Goal: Manage account settings

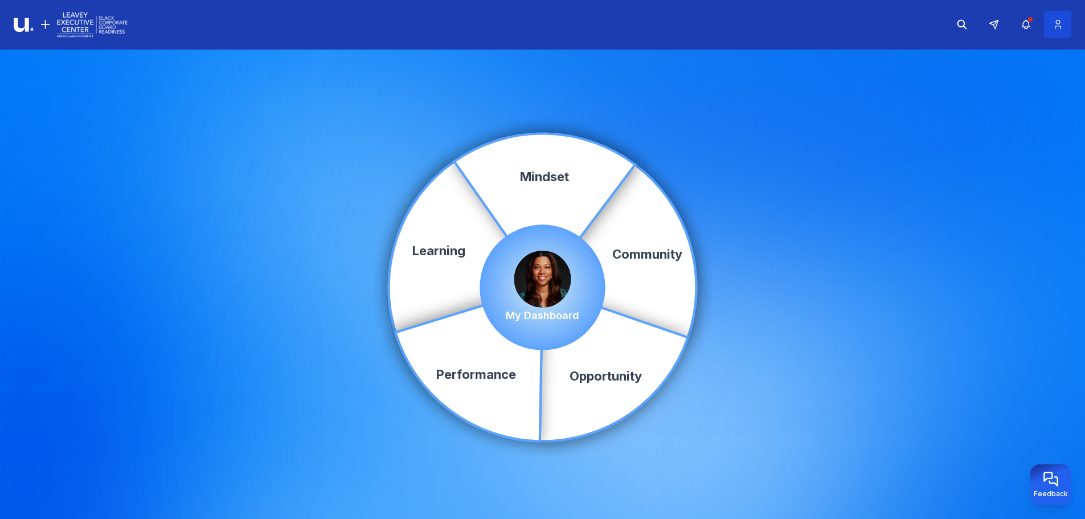
click at [1060, 30] on icon at bounding box center [1058, 24] width 12 height 11
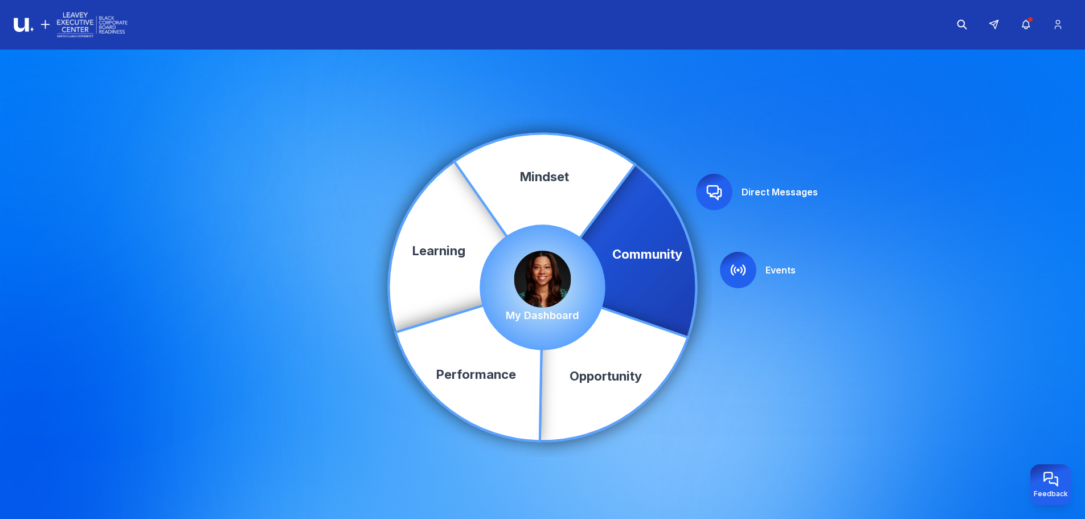
click at [670, 263] on icon at bounding box center [620, 251] width 154 height 173
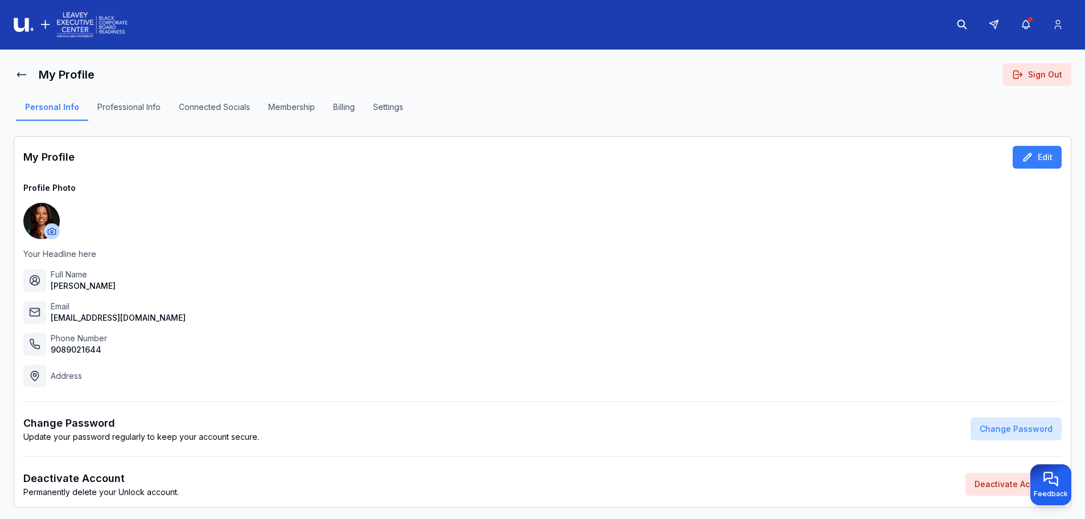
click at [129, 104] on button "Professional Info" at bounding box center [128, 110] width 81 height 19
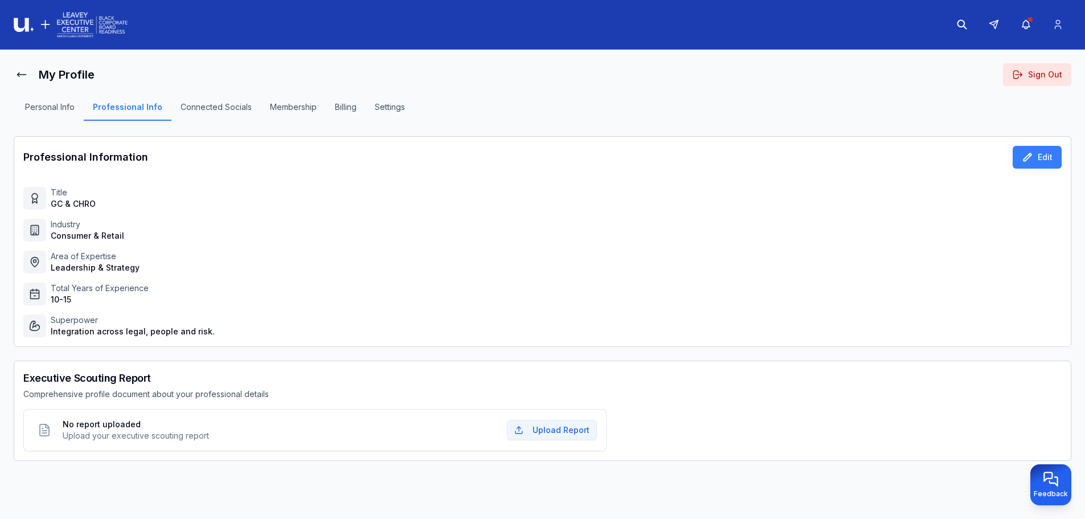
click at [213, 107] on button "Connected Socials" at bounding box center [216, 110] width 89 height 19
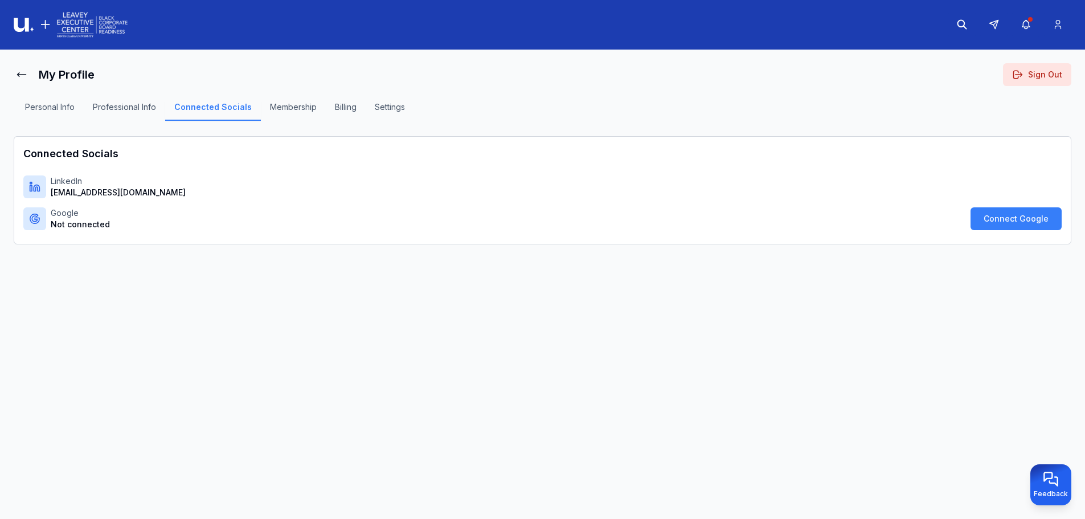
click at [291, 107] on button "Membership" at bounding box center [293, 110] width 65 height 19
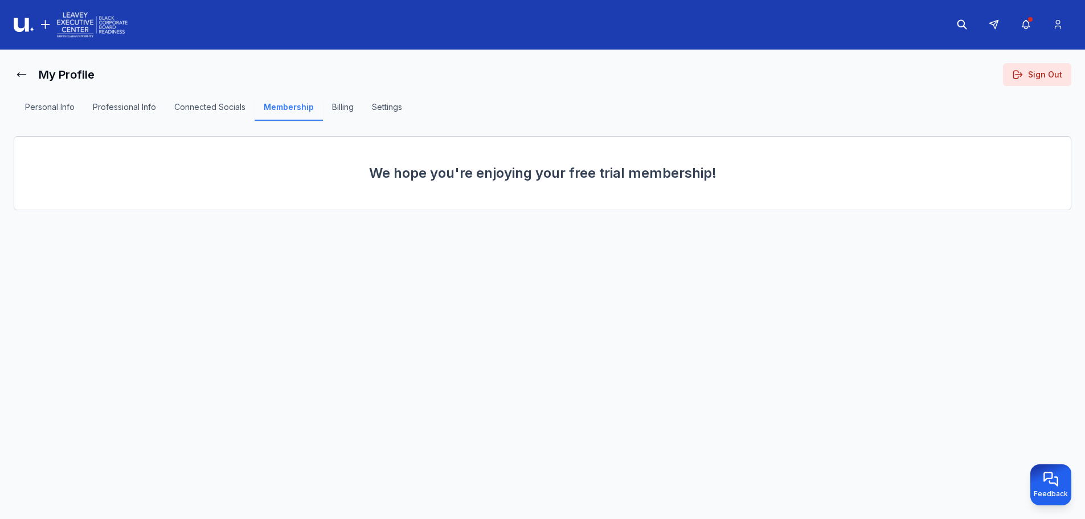
click at [348, 111] on button "Billing" at bounding box center [343, 110] width 40 height 19
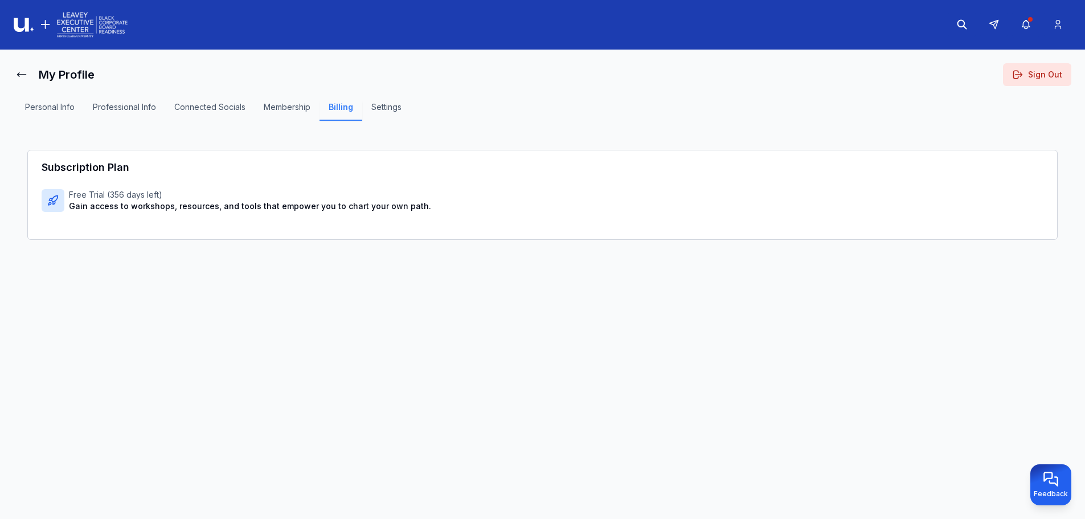
click at [95, 19] on img at bounding box center [71, 24] width 114 height 29
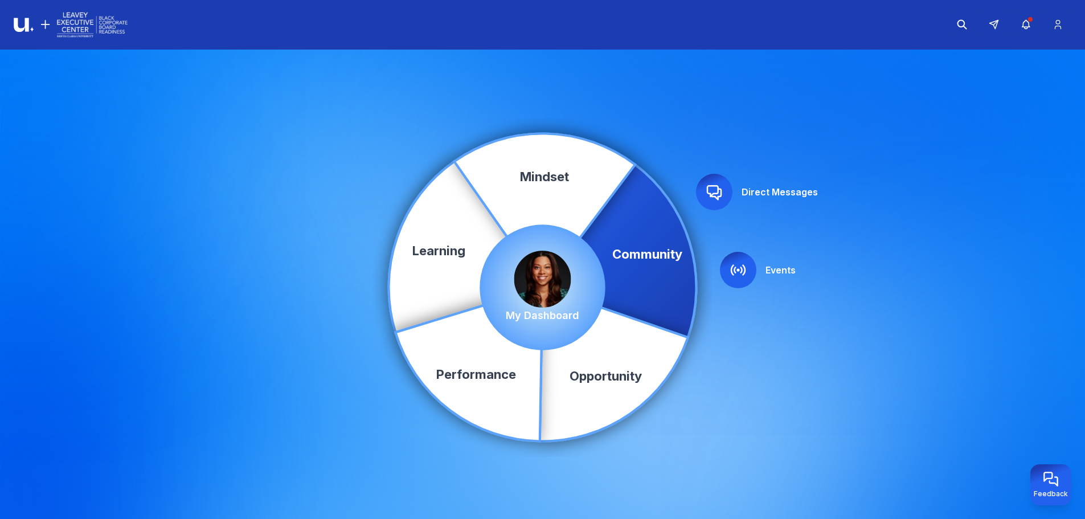
click at [655, 287] on icon at bounding box center [620, 251] width 154 height 173
